Goal: Information Seeking & Learning: Learn about a topic

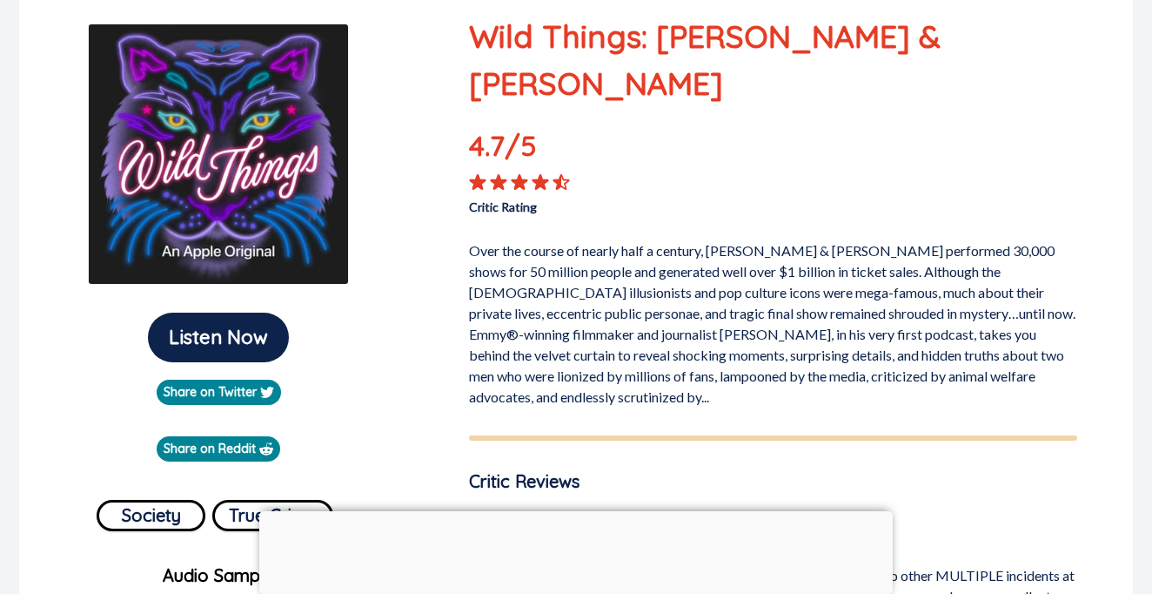
scroll to position [236, 0]
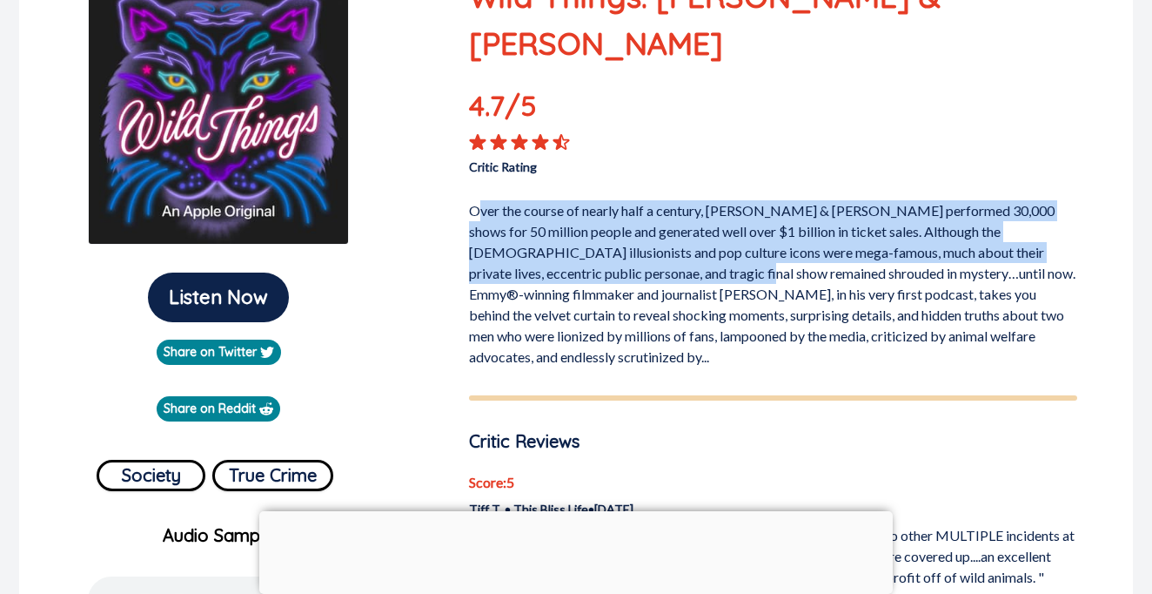
drag, startPoint x: 484, startPoint y: 156, endPoint x: 651, endPoint y: 232, distance: 183.8
click at [651, 232] on p "Over the course of nearly half a century, [PERSON_NAME] & [PERSON_NAME] perform…" at bounding box center [773, 280] width 608 height 174
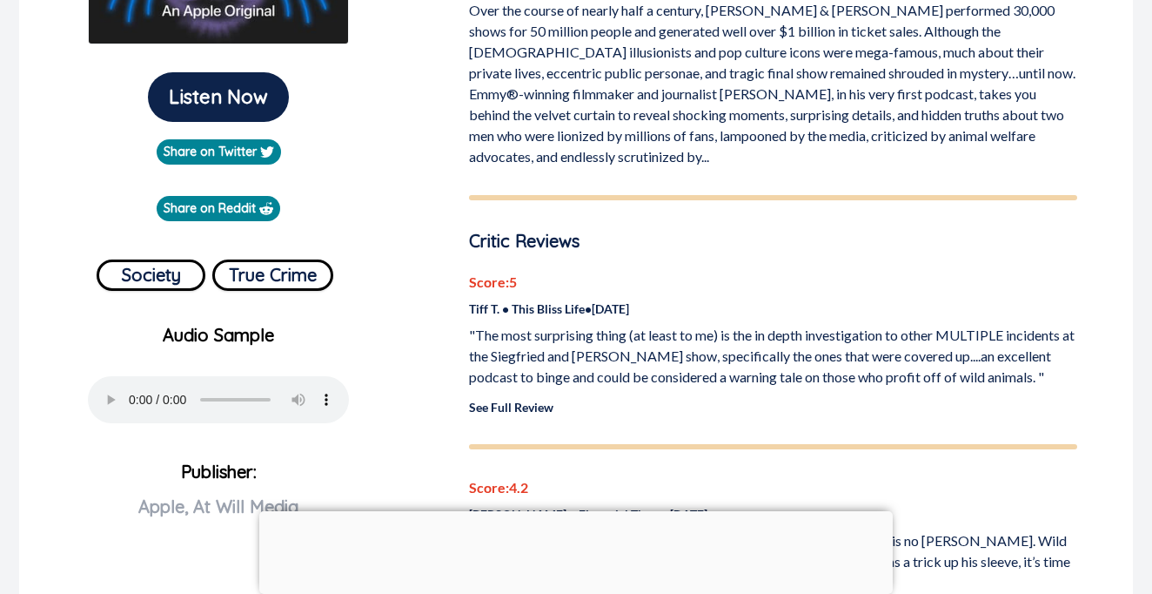
scroll to position [439, 0]
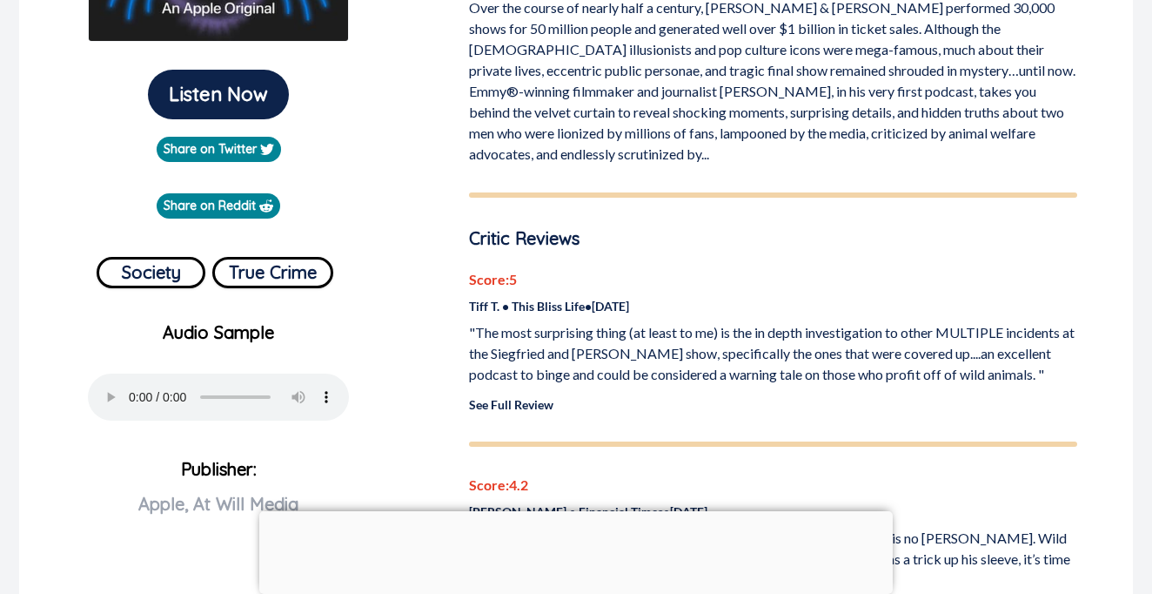
click at [528, 397] on link "See Full Review" at bounding box center [511, 404] width 84 height 15
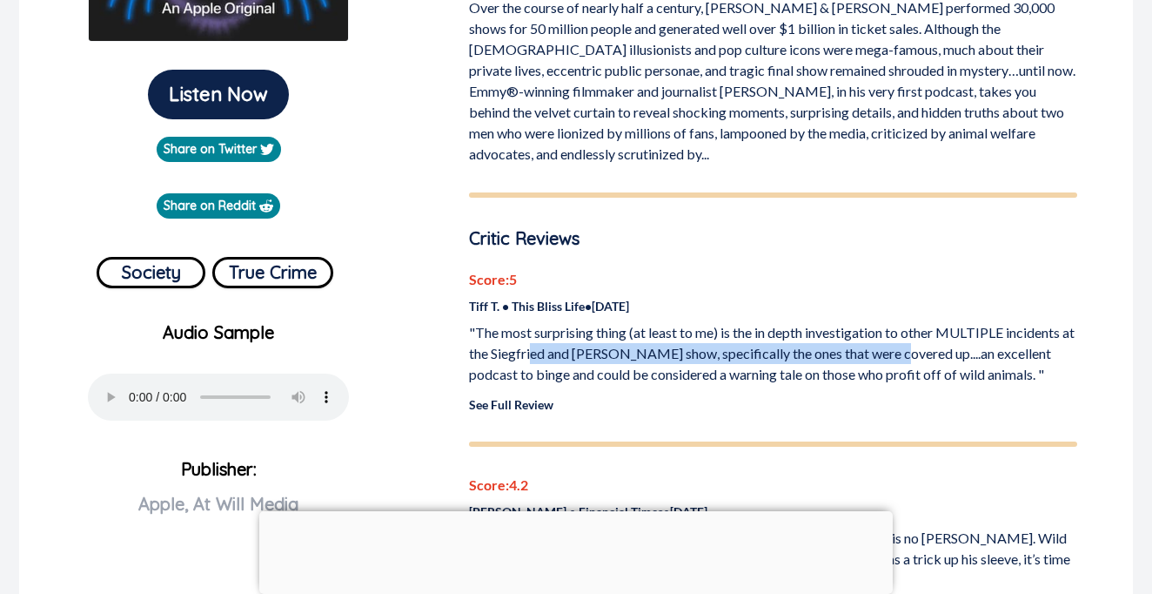
drag, startPoint x: 546, startPoint y: 293, endPoint x: 909, endPoint y: 305, distance: 363.1
click at [909, 322] on p ""The most surprising thing (at least to me) is the in depth investigation to ot…" at bounding box center [773, 353] width 608 height 63
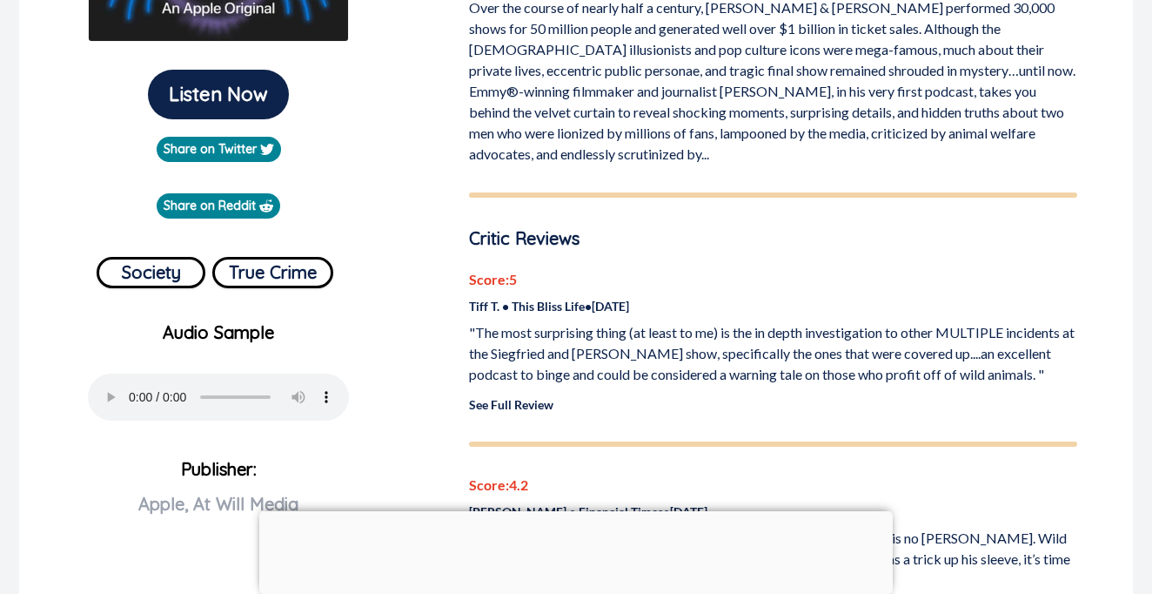
click at [908, 322] on p ""The most surprising thing (at least to me) is the in depth investigation to ot…" at bounding box center [773, 353] width 608 height 63
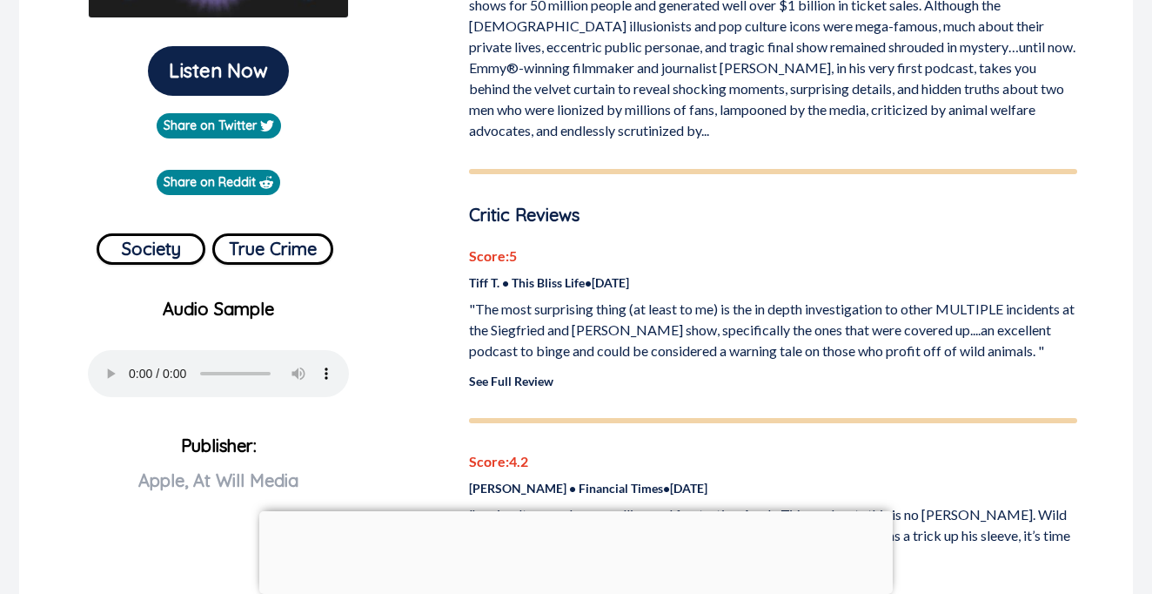
scroll to position [464, 0]
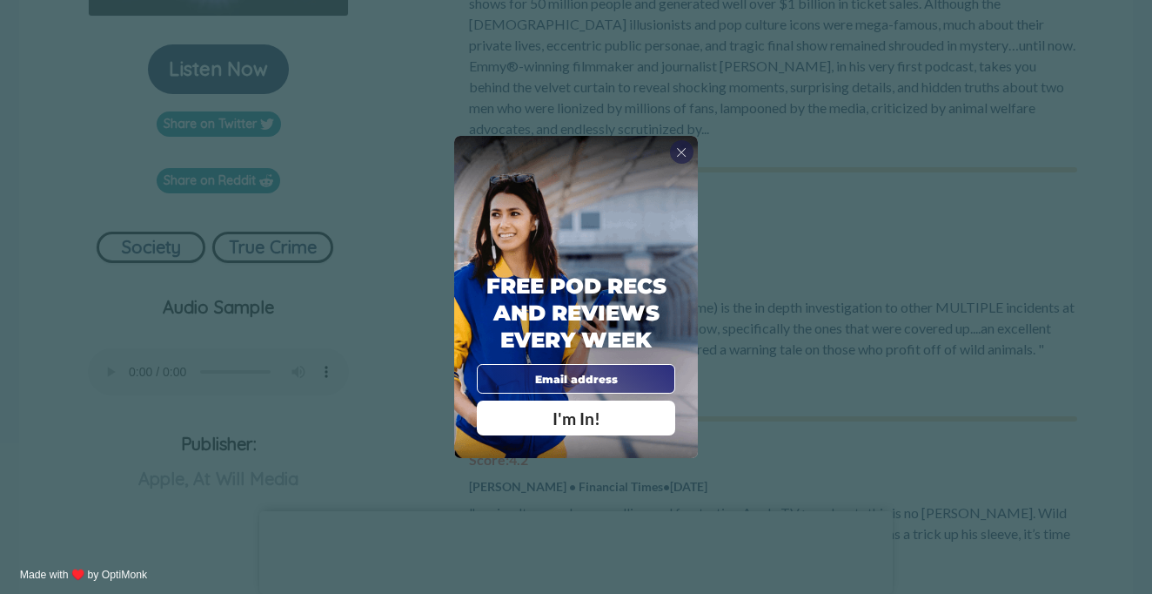
click at [688, 151] on div "X" at bounding box center [681, 151] width 23 height 23
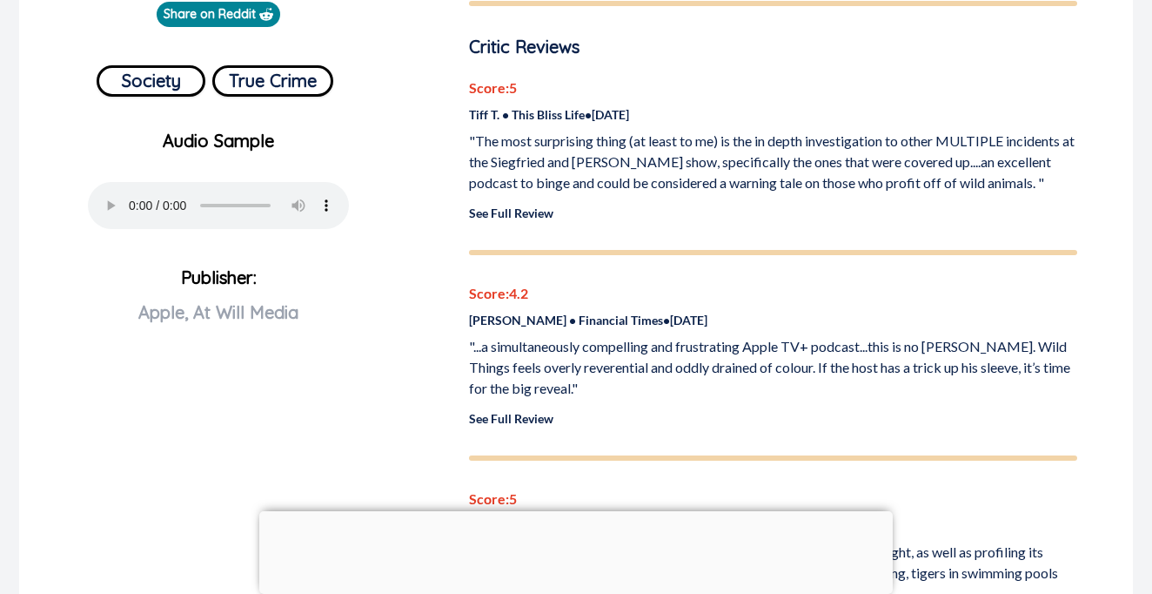
scroll to position [652, 0]
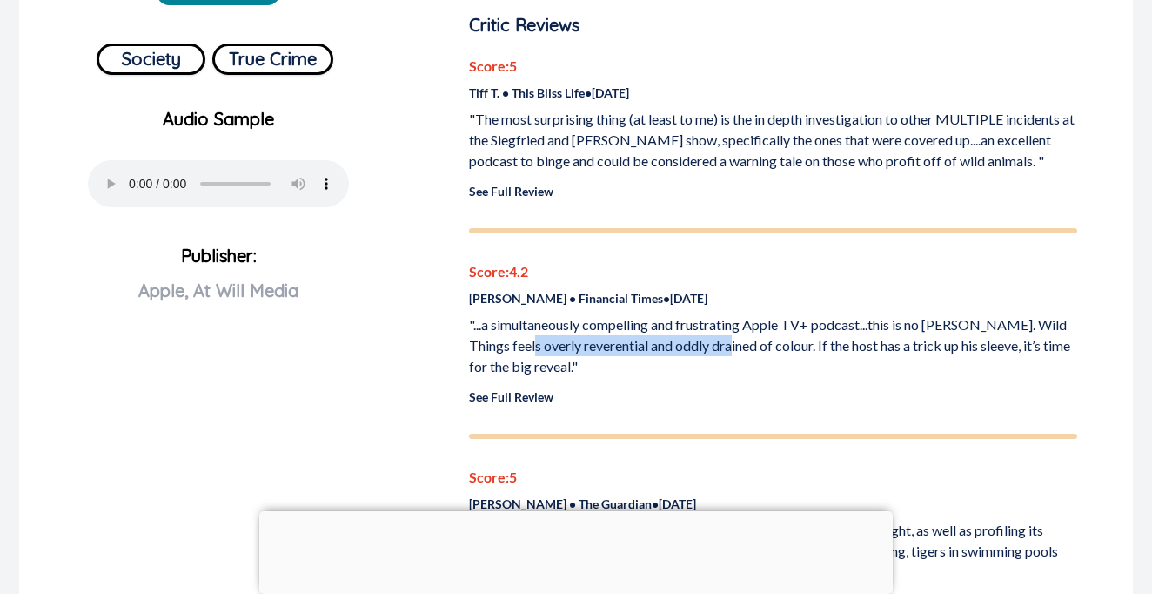
drag, startPoint x: 508, startPoint y: 304, endPoint x: 715, endPoint y: 304, distance: 206.3
click at [715, 314] on p ""...a simultaneously compelling and frustrating Apple TV+ podcast...this is no …" at bounding box center [773, 345] width 608 height 63
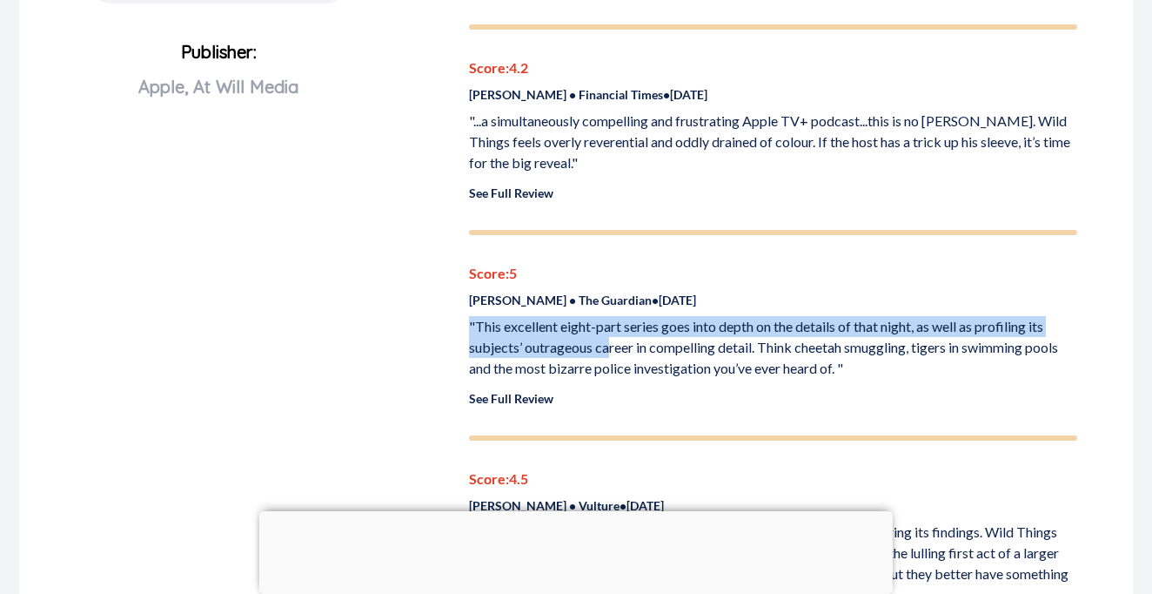
scroll to position [856, 0]
drag, startPoint x: 455, startPoint y: 286, endPoint x: 609, endPoint y: 293, distance: 154.2
click at [609, 293] on div "Wild Things: Siegfried & Roy 4.7 /5 Critic Rating Over the course of nearly hal…" at bounding box center [773, 481] width 650 height 2258
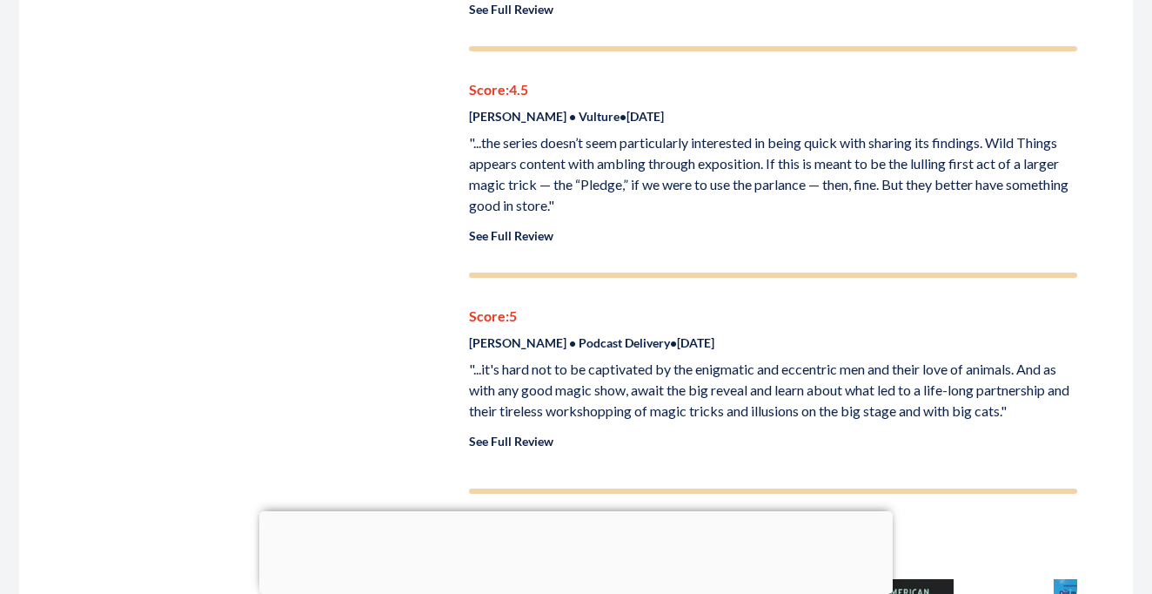
scroll to position [1248, 0]
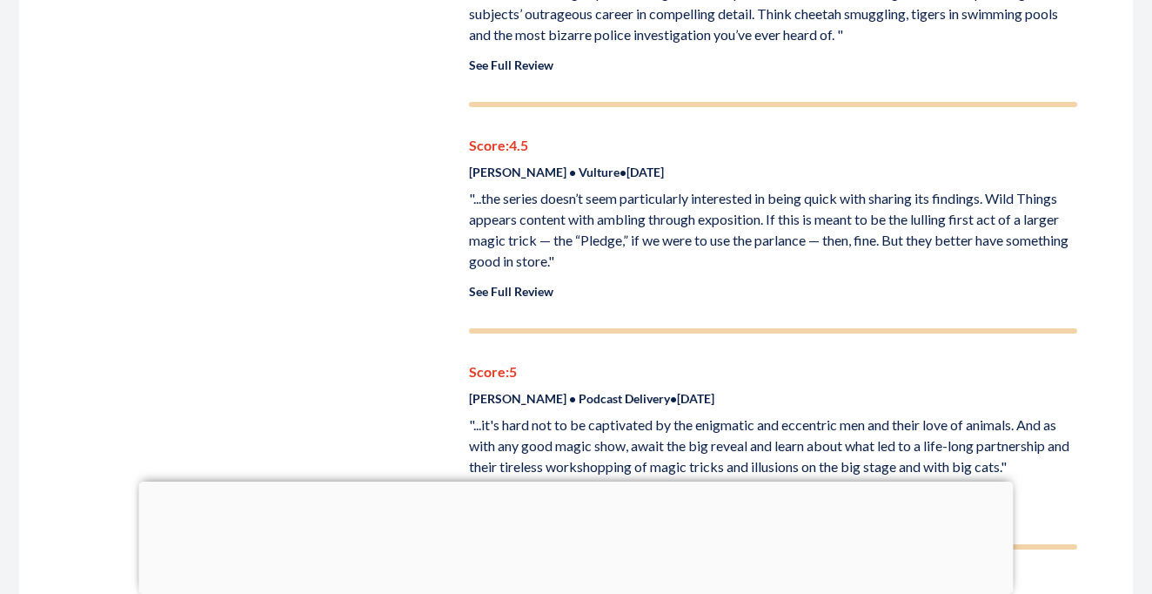
click at [515, 188] on p ""...the series doesn’t seem particularly interested in being quick with sharing…" at bounding box center [773, 230] width 608 height 84
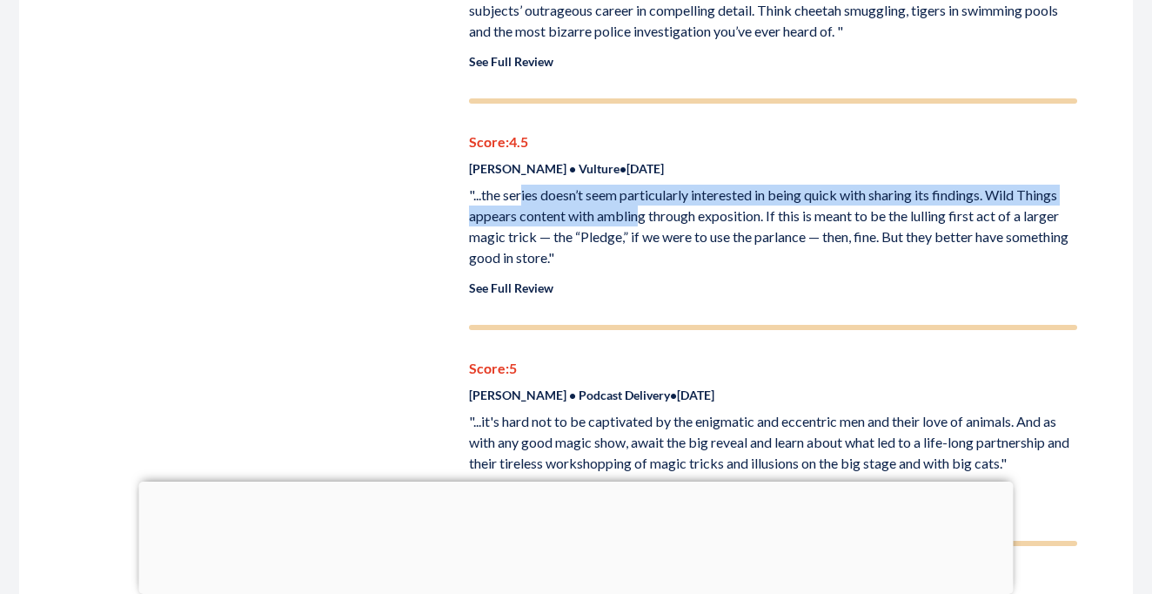
drag, startPoint x: 525, startPoint y: 150, endPoint x: 642, endPoint y: 164, distance: 118.3
click at [642, 185] on p ""...the series doesn’t seem particularly interested in being quick with sharing…" at bounding box center [773, 227] width 608 height 84
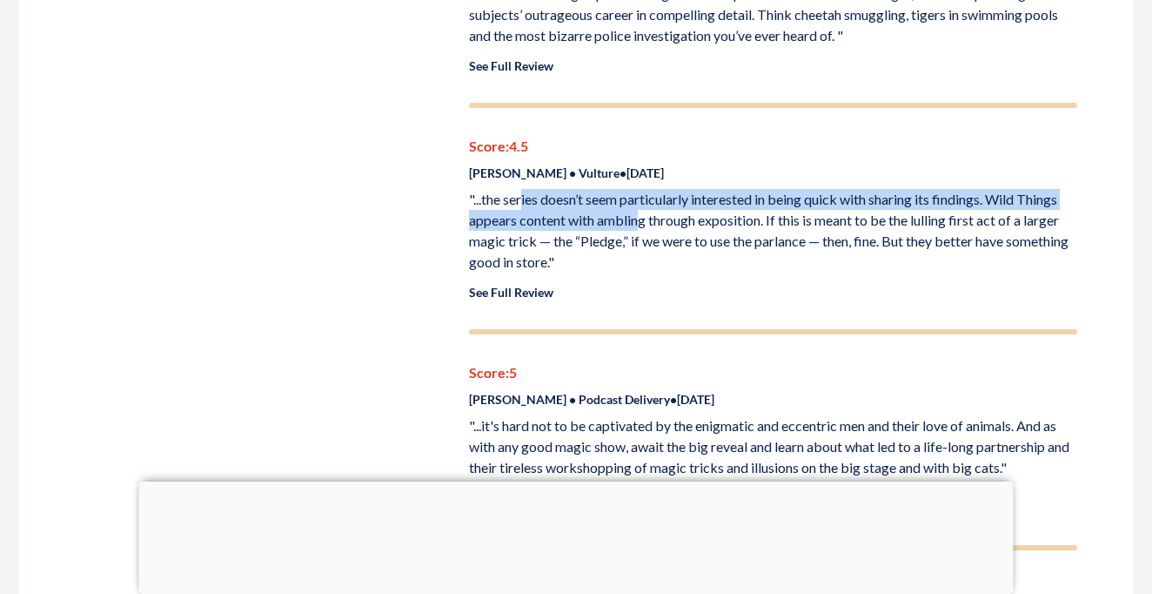
click at [642, 189] on p ""...the series doesn’t seem particularly interested in being quick with sharing…" at bounding box center [773, 231] width 608 height 84
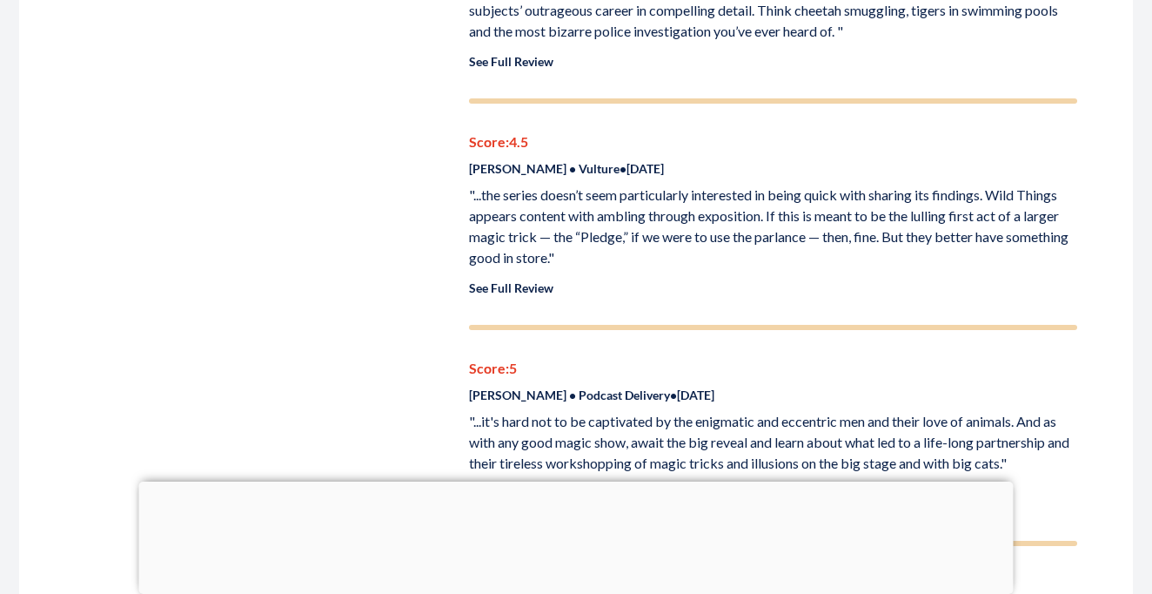
click at [532, 250] on div "Score: 4.5 [PERSON_NAME] • Vulture • [DATE] "...the series doesn’t seem particu…" at bounding box center [773, 230] width 608 height 198
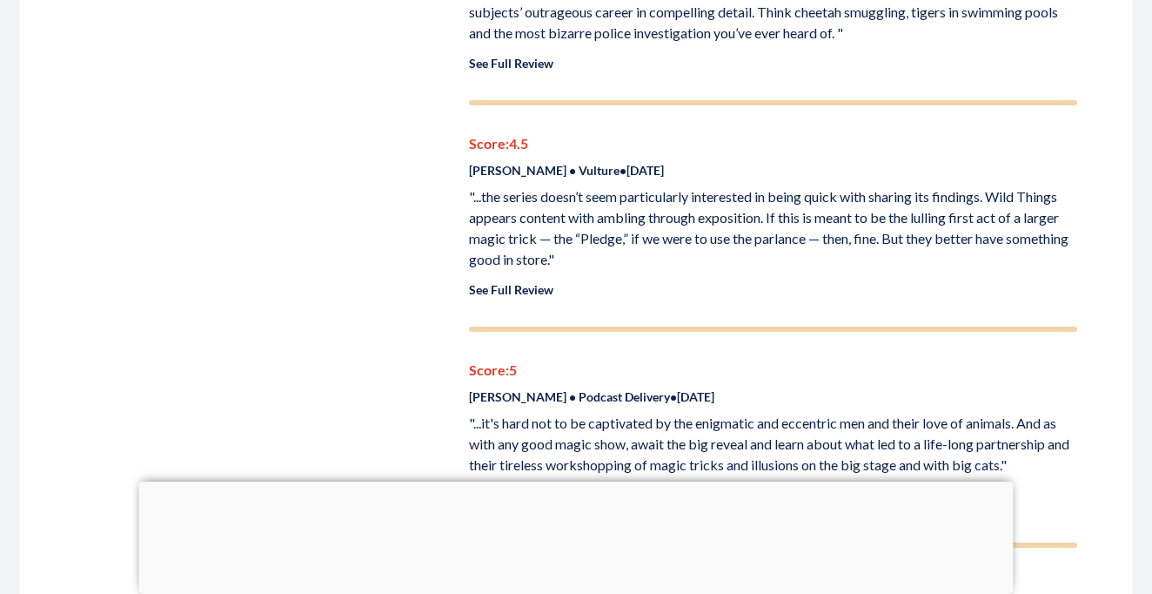
click at [522, 282] on link "See Full Review" at bounding box center [511, 289] width 84 height 15
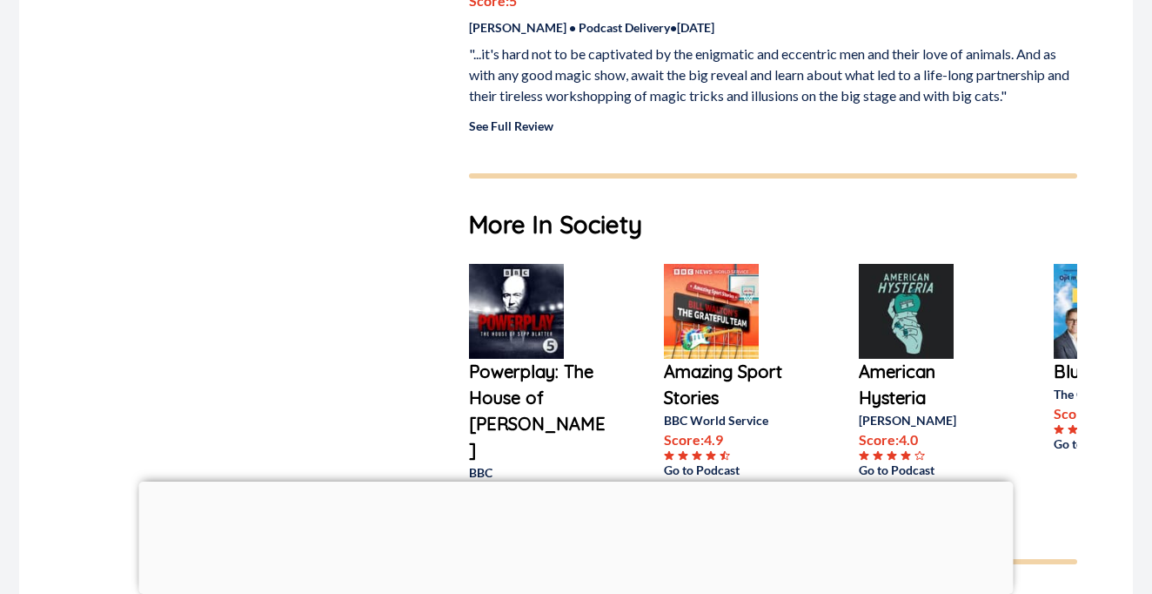
scroll to position [1573, 0]
